Goal: Information Seeking & Learning: Learn about a topic

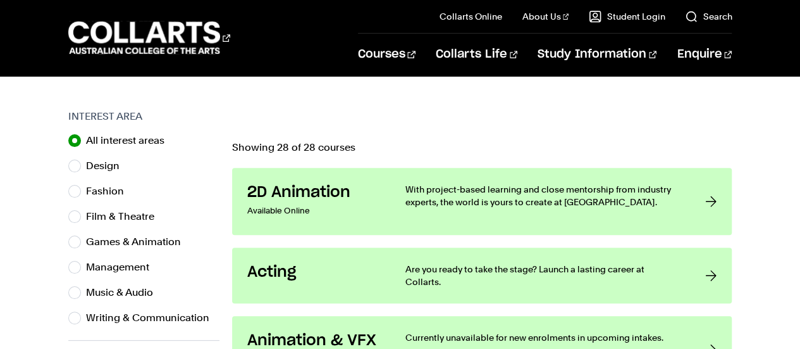
scroll to position [383, 0]
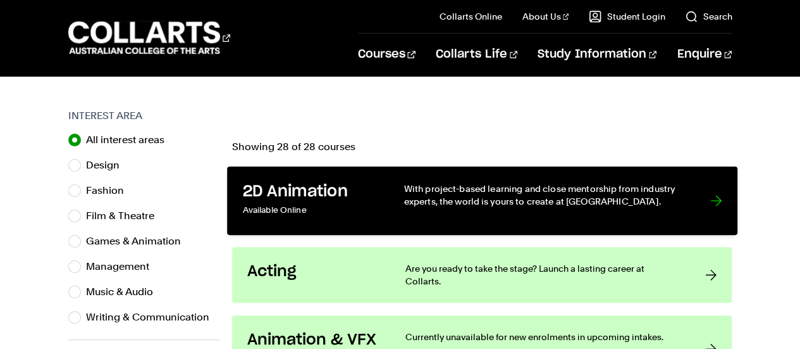
click at [687, 175] on link "2D Animation Available Online With project-based learning and close mentorship …" at bounding box center [482, 200] width 510 height 68
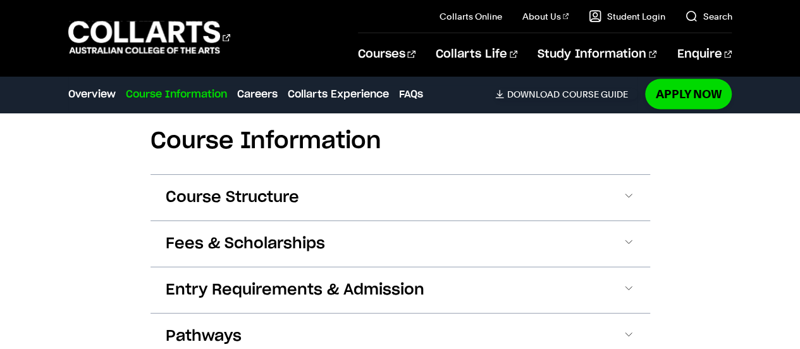
scroll to position [1284, 0]
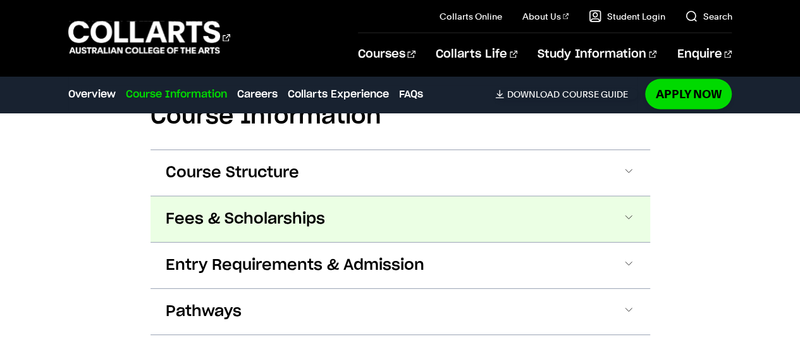
click at [584, 196] on button "Fees & Scholarships" at bounding box center [401, 219] width 500 height 46
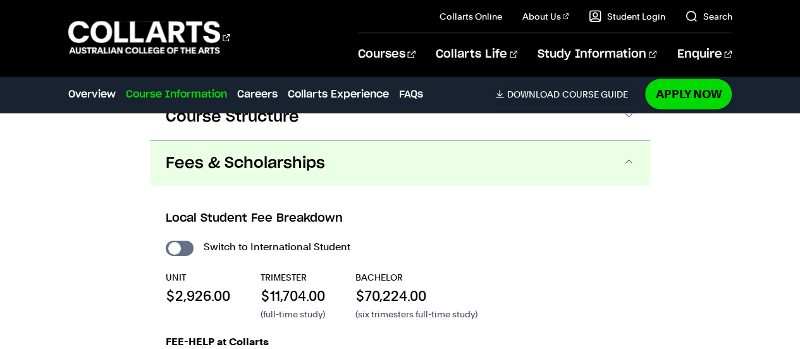
scroll to position [1337, 0]
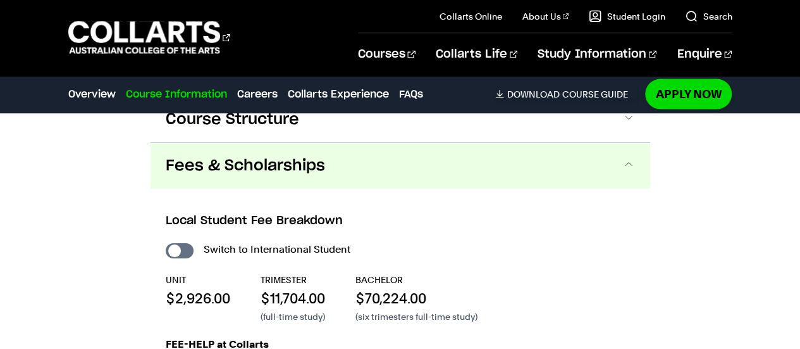
click at [605, 163] on button "Fees & Scholarships" at bounding box center [401, 166] width 500 height 46
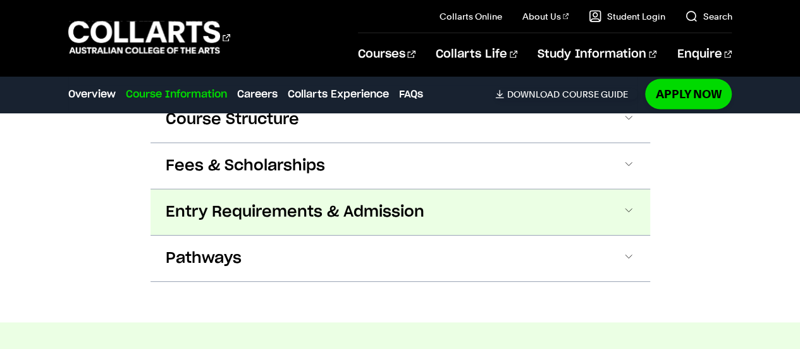
click at [595, 212] on button "Entry Requirements & Admission" at bounding box center [401, 212] width 500 height 46
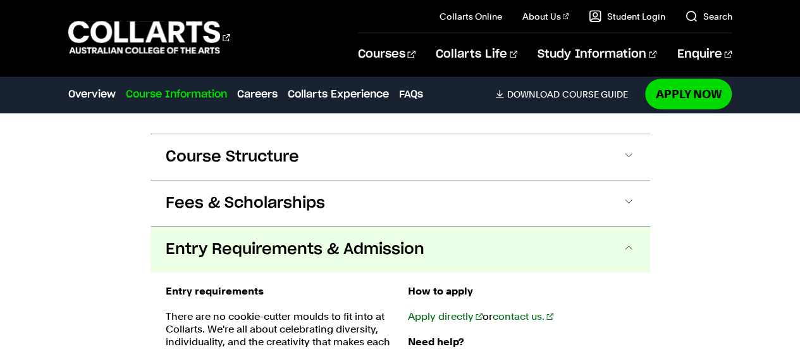
scroll to position [1299, 0]
click at [607, 227] on button "Entry Requirements & Admission" at bounding box center [401, 250] width 500 height 46
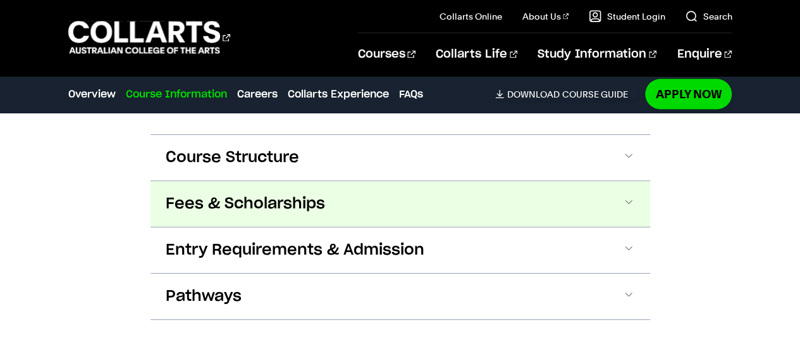
click at [624, 195] on span at bounding box center [628, 203] width 13 height 16
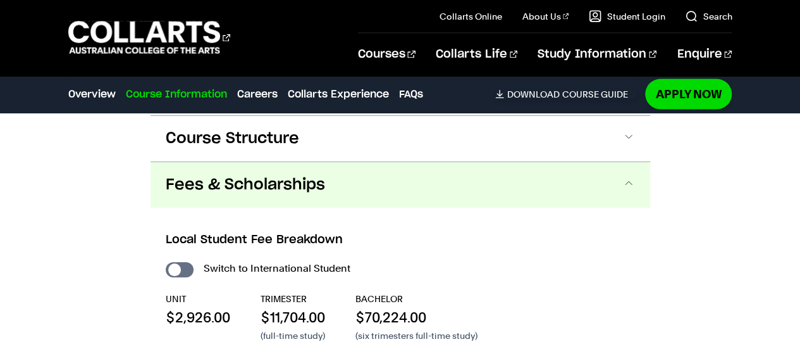
scroll to position [1318, 0]
click at [622, 162] on button "Fees & Scholarships" at bounding box center [401, 185] width 500 height 46
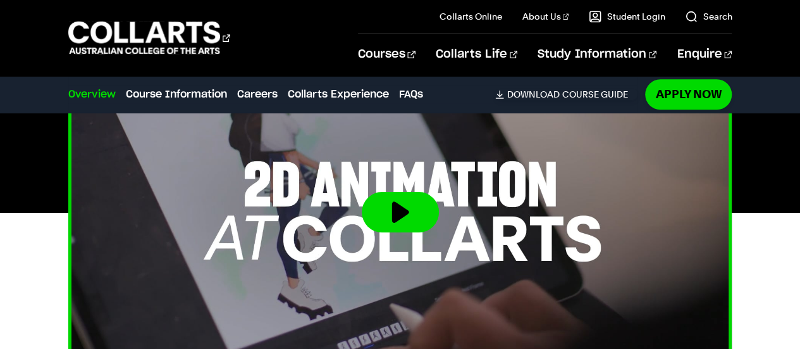
scroll to position [442, 0]
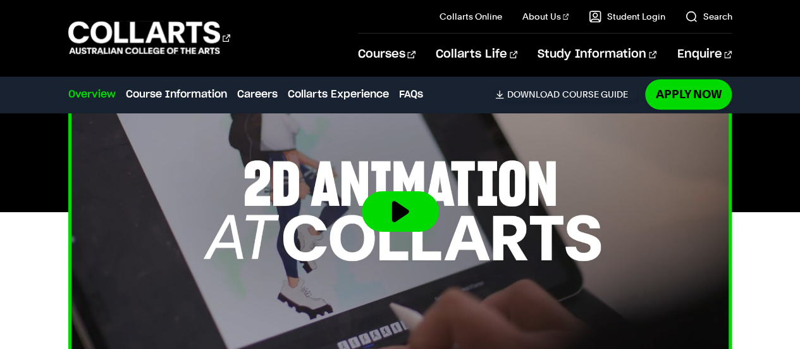
click at [414, 191] on button at bounding box center [400, 211] width 77 height 40
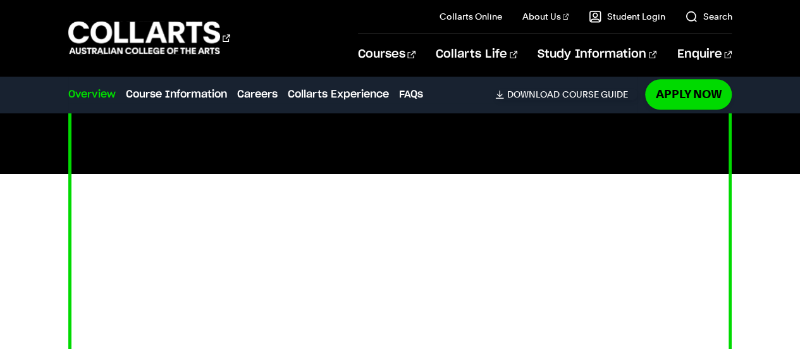
scroll to position [484, 0]
